Goal: Download file/media

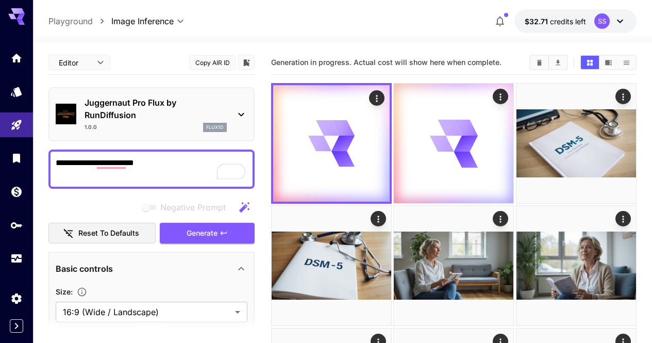
click at [86, 162] on textarea "**********" at bounding box center [152, 169] width 192 height 25
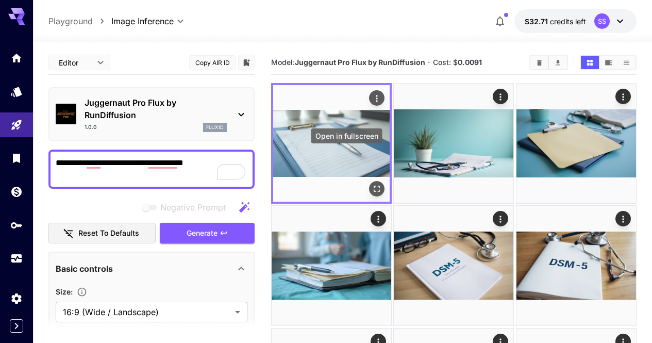
type textarea "**********"
click at [371, 183] on icon "Open in fullscreen" at bounding box center [376, 188] width 10 height 10
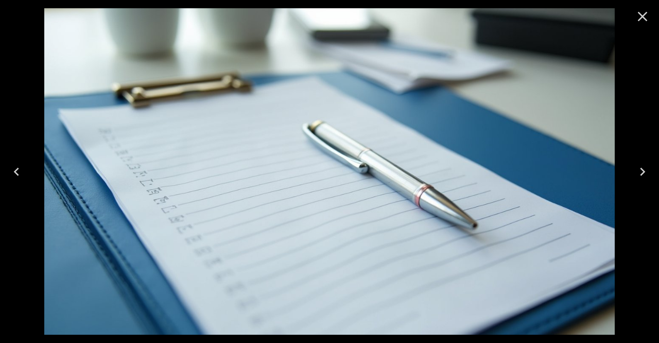
click at [638, 167] on icon "Next" at bounding box center [643, 171] width 16 height 16
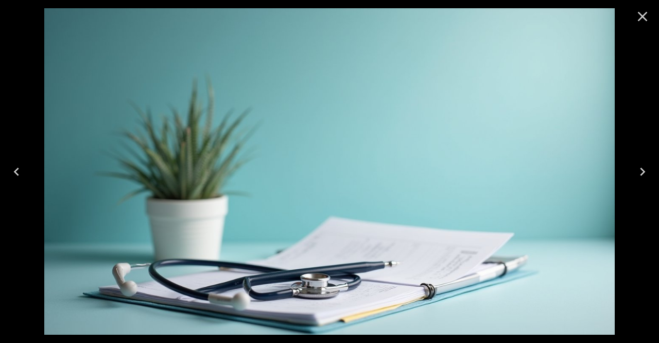
click at [639, 165] on icon "Next" at bounding box center [643, 171] width 16 height 16
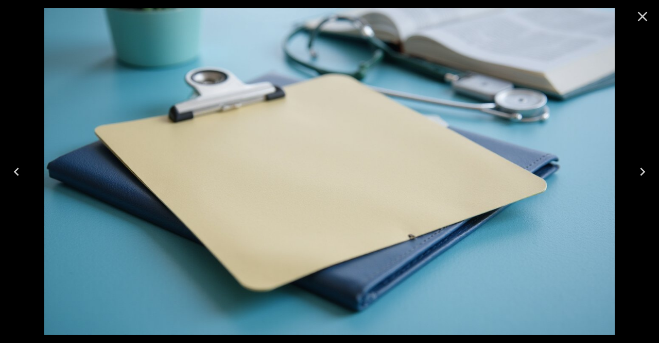
click at [640, 165] on icon "Next" at bounding box center [643, 171] width 16 height 16
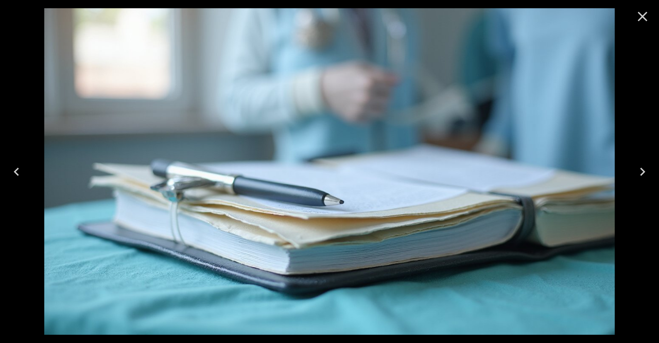
click at [651, 13] on div at bounding box center [642, 16] width 33 height 33
click at [643, 20] on icon "Close" at bounding box center [643, 16] width 16 height 16
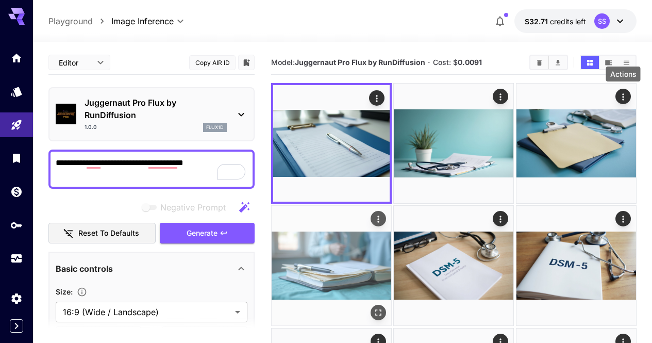
click at [383, 212] on div "Actions" at bounding box center [378, 218] width 10 height 12
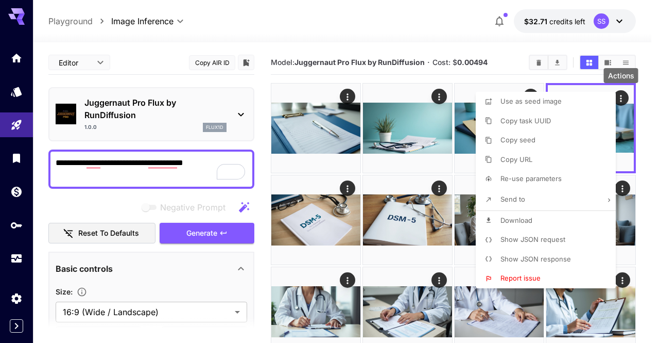
click at [515, 216] on span "Download" at bounding box center [517, 220] width 32 height 8
click at [442, 215] on div at bounding box center [329, 171] width 659 height 343
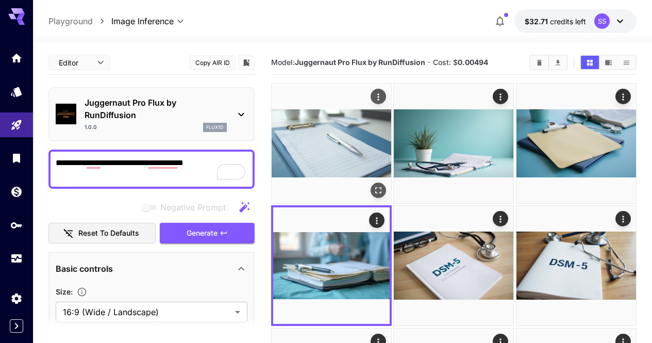
click at [378, 99] on icon "Actions" at bounding box center [379, 96] width 2 height 7
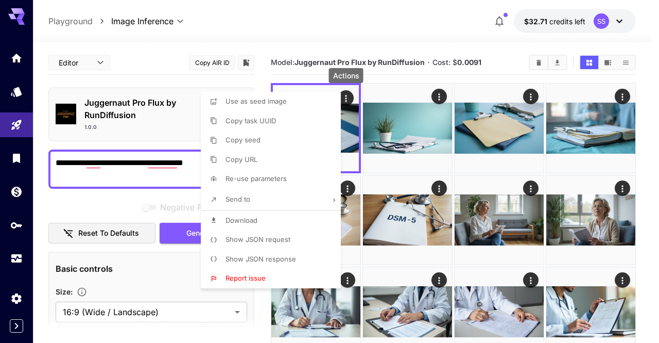
drag, startPoint x: 311, startPoint y: 213, endPoint x: 438, endPoint y: 213, distance: 127.7
click at [311, 213] on li "Download" at bounding box center [274, 221] width 146 height 20
click at [535, 95] on div at bounding box center [329, 171] width 659 height 343
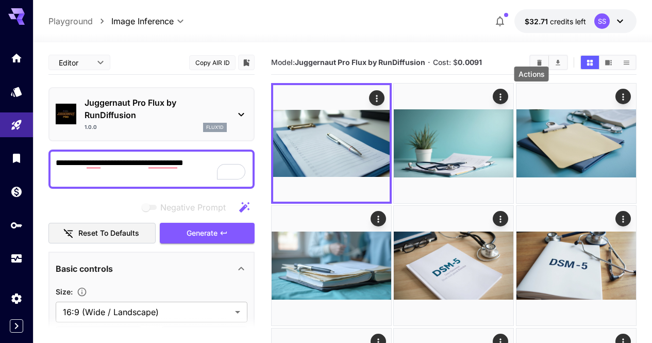
click at [618, 97] on icon "Actions" at bounding box center [623, 97] width 10 height 10
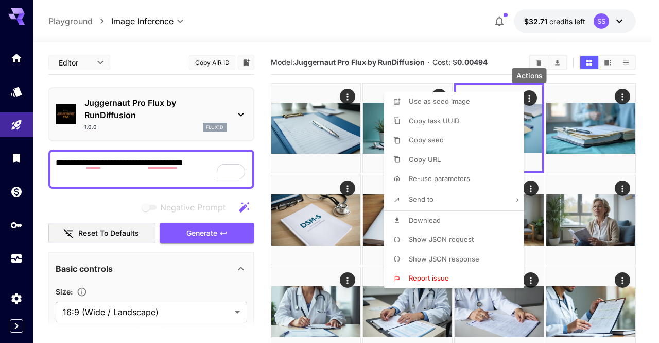
click at [471, 227] on li "Download" at bounding box center [457, 221] width 146 height 20
